Goal: Navigation & Orientation: Find specific page/section

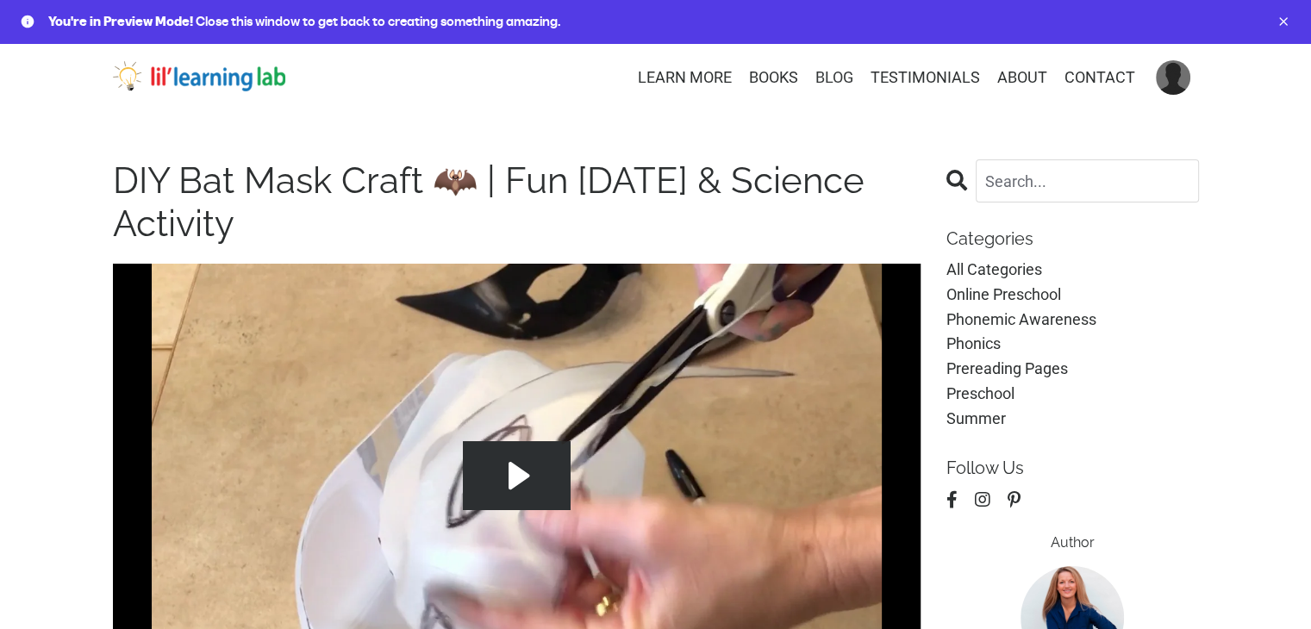
click at [843, 73] on link "BLOG" at bounding box center [834, 78] width 38 height 25
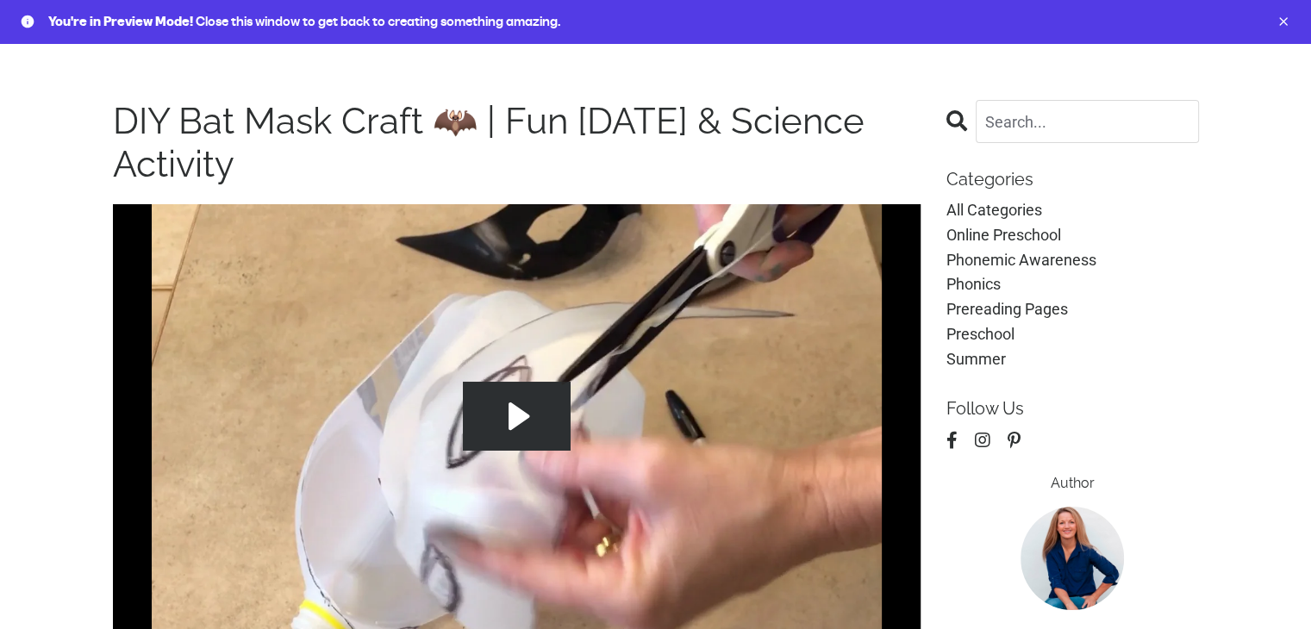
scroll to position [172, 0]
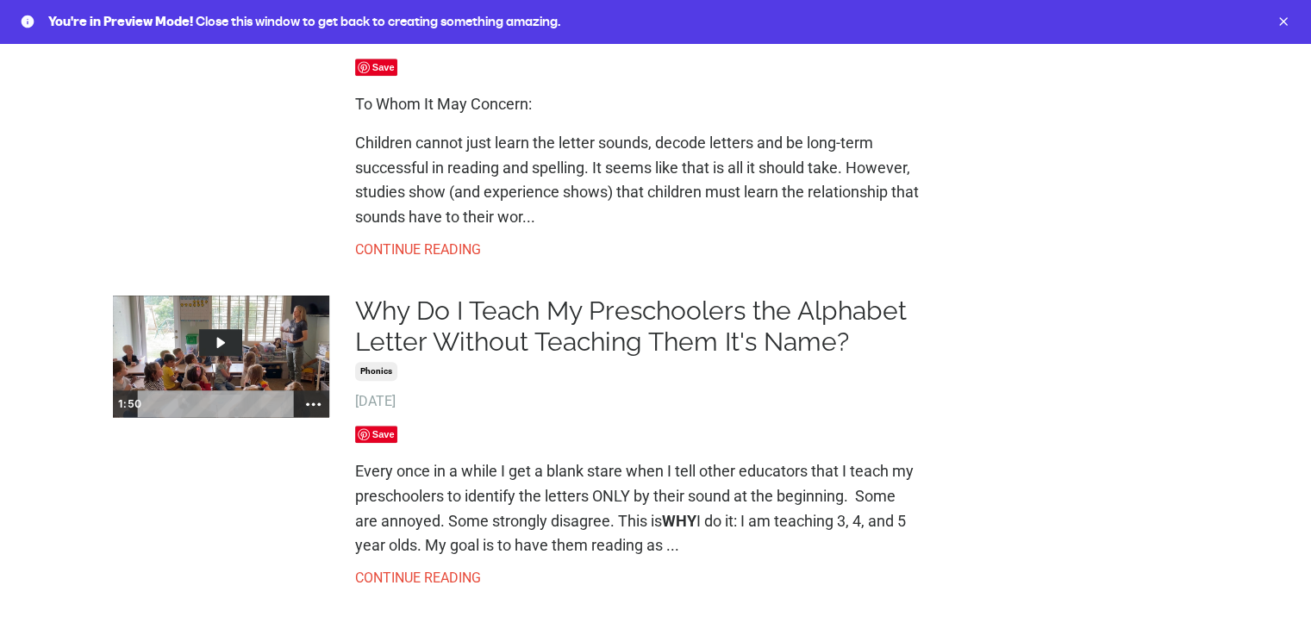
scroll to position [1445, 0]
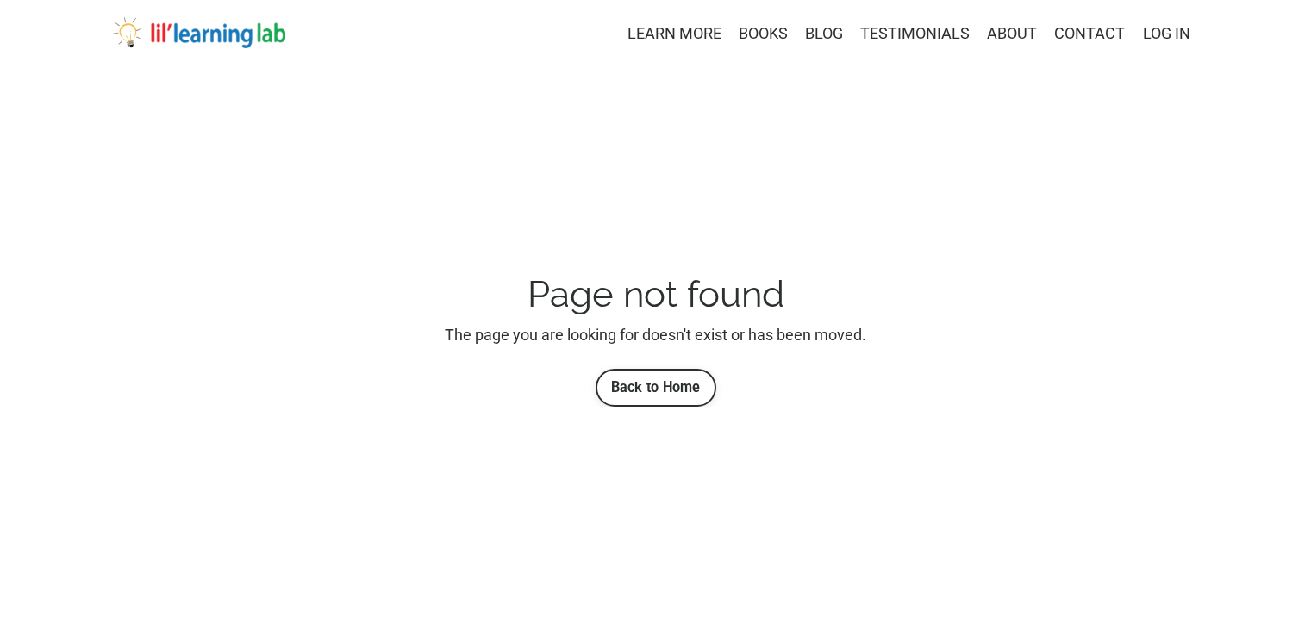
scroll to position [69, 0]
